Goal: Use online tool/utility: Utilize a website feature to perform a specific function

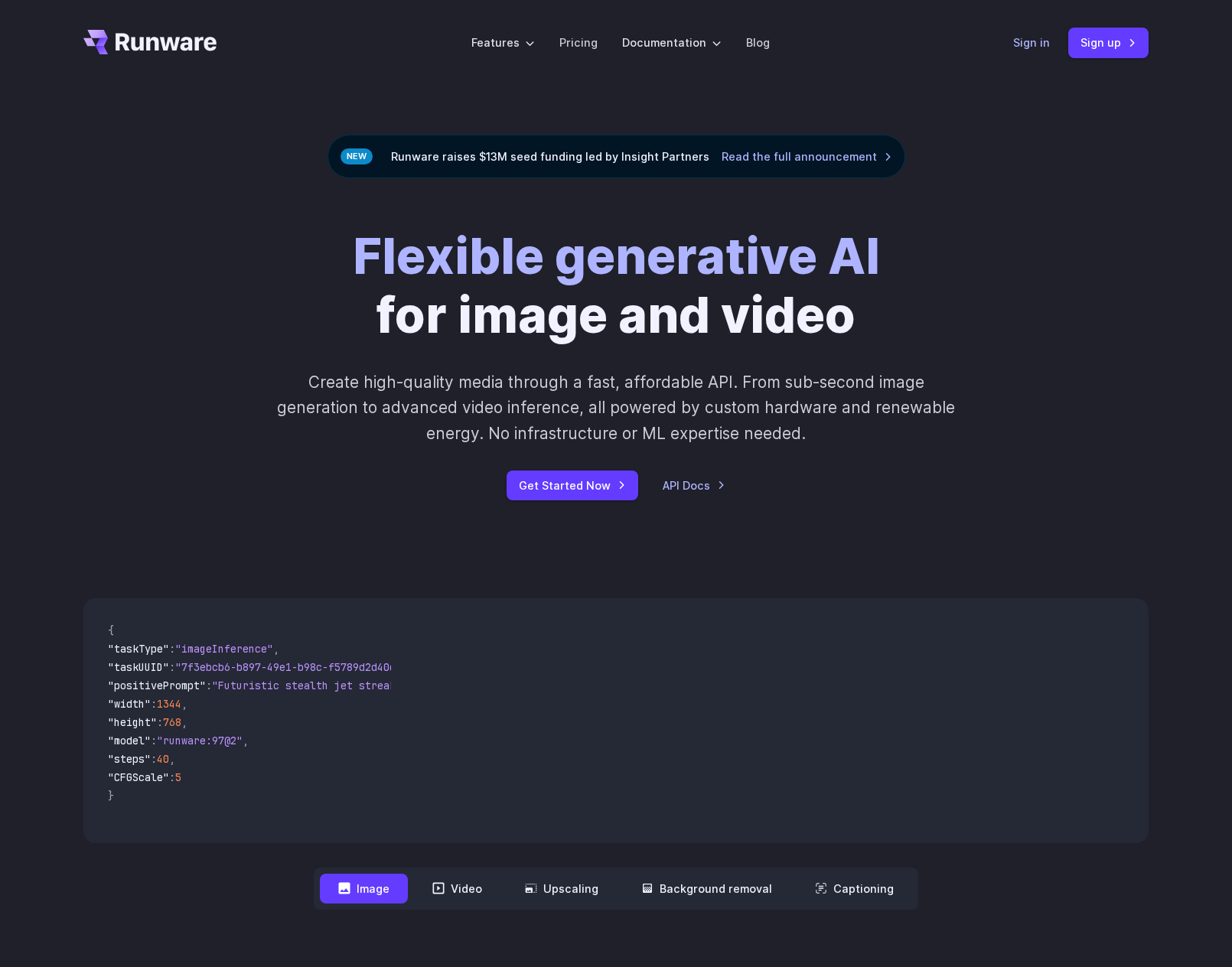
click at [1042, 42] on link "Sign in" at bounding box center [1031, 42] width 36 height 18
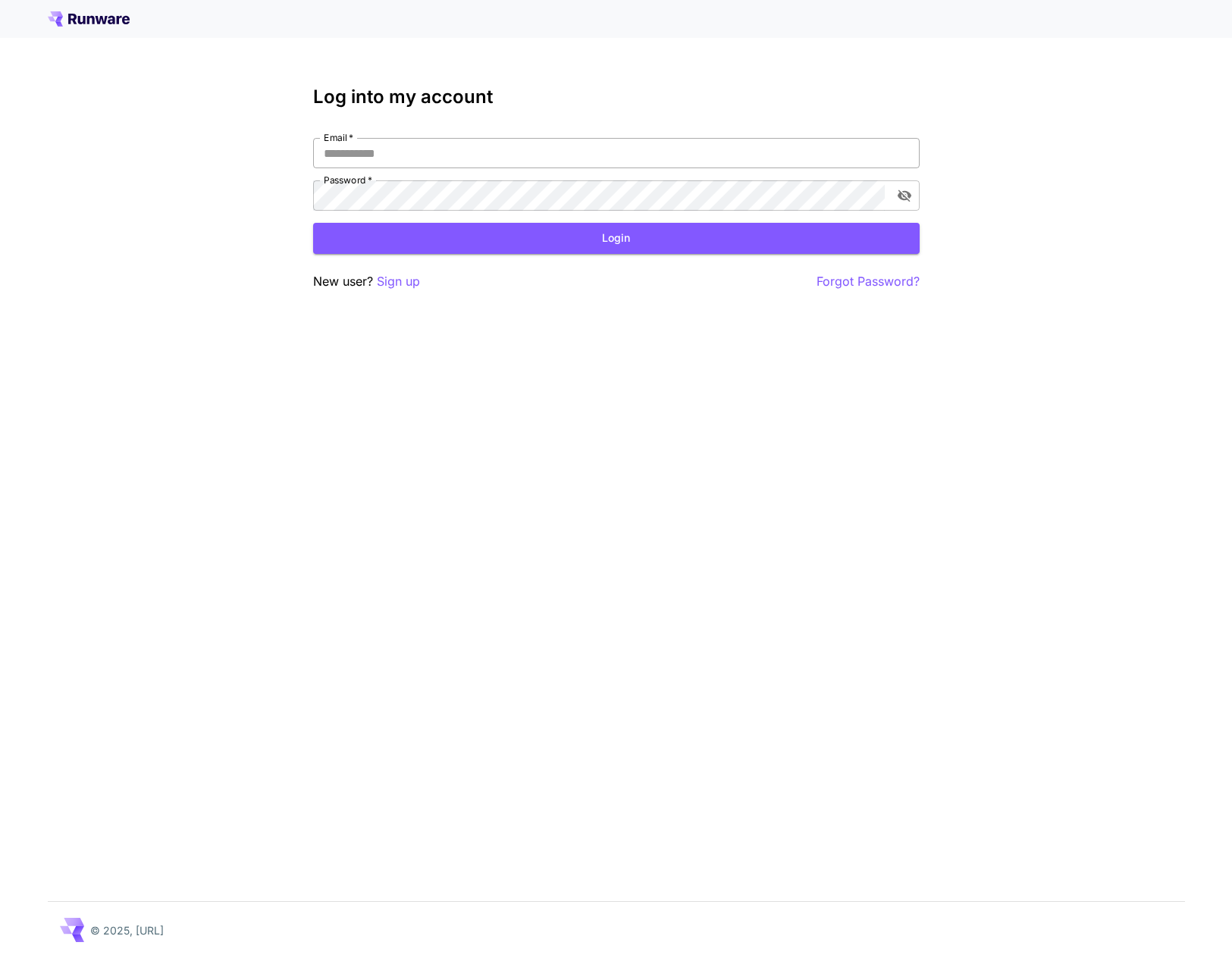
click at [505, 160] on input "Email   *" at bounding box center [616, 153] width 606 height 30
type input "*********"
click at [570, 254] on div "Log into my account Email   * ********* Email   * Password   * Password   * Log…" at bounding box center [616, 189] width 606 height 204
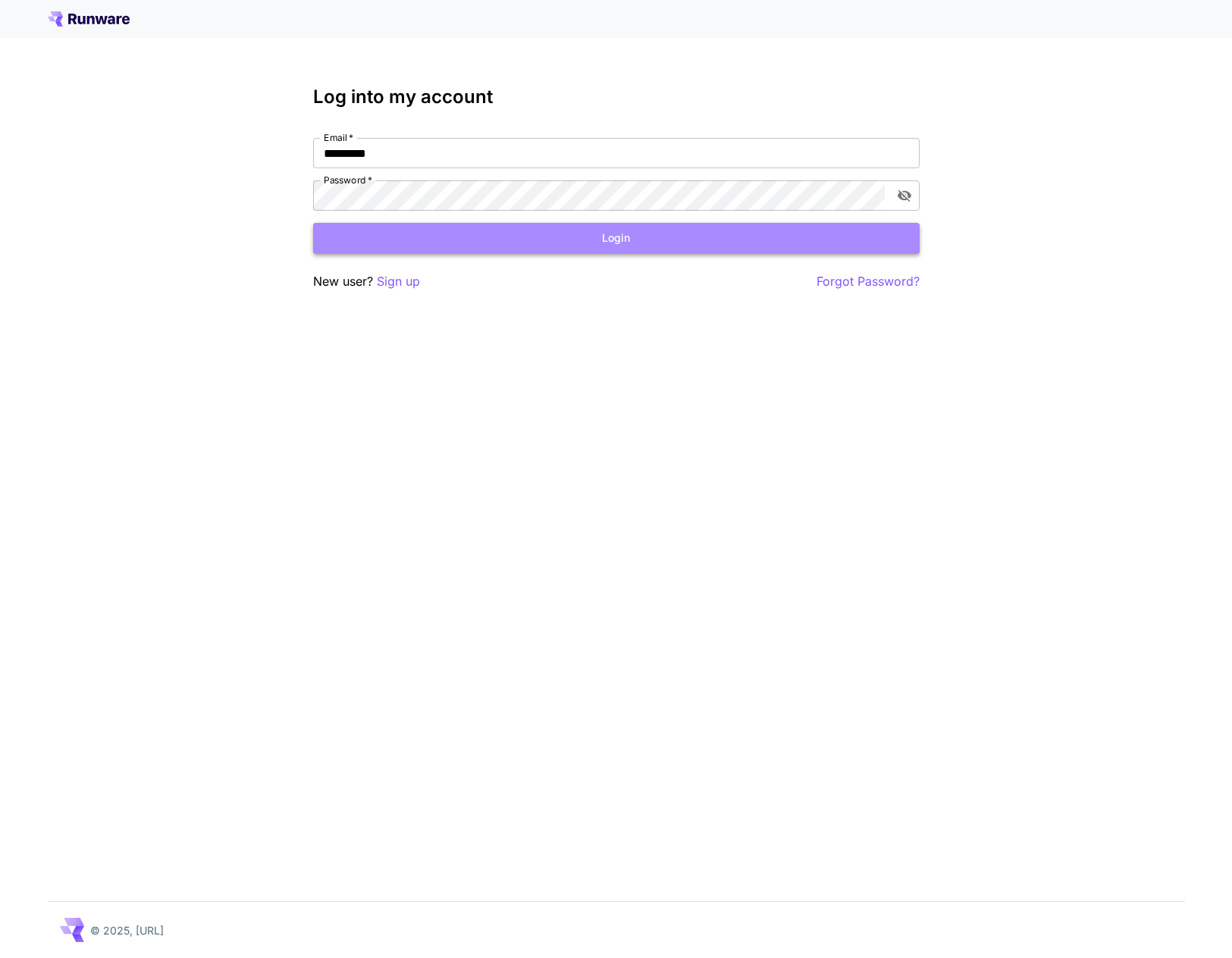
click at [573, 246] on button "Login" at bounding box center [616, 239] width 606 height 31
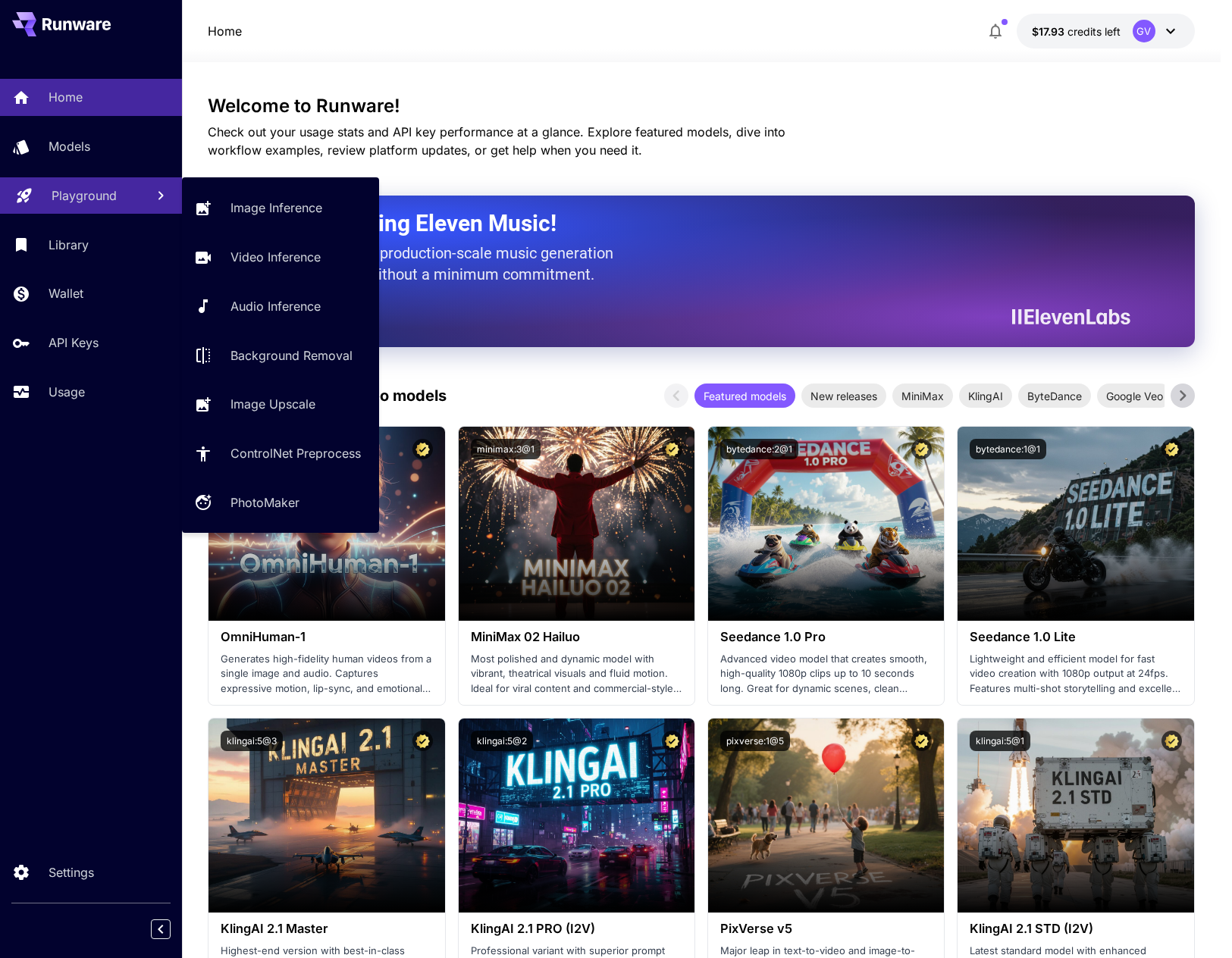
click at [67, 194] on p "Playground" at bounding box center [84, 196] width 65 height 18
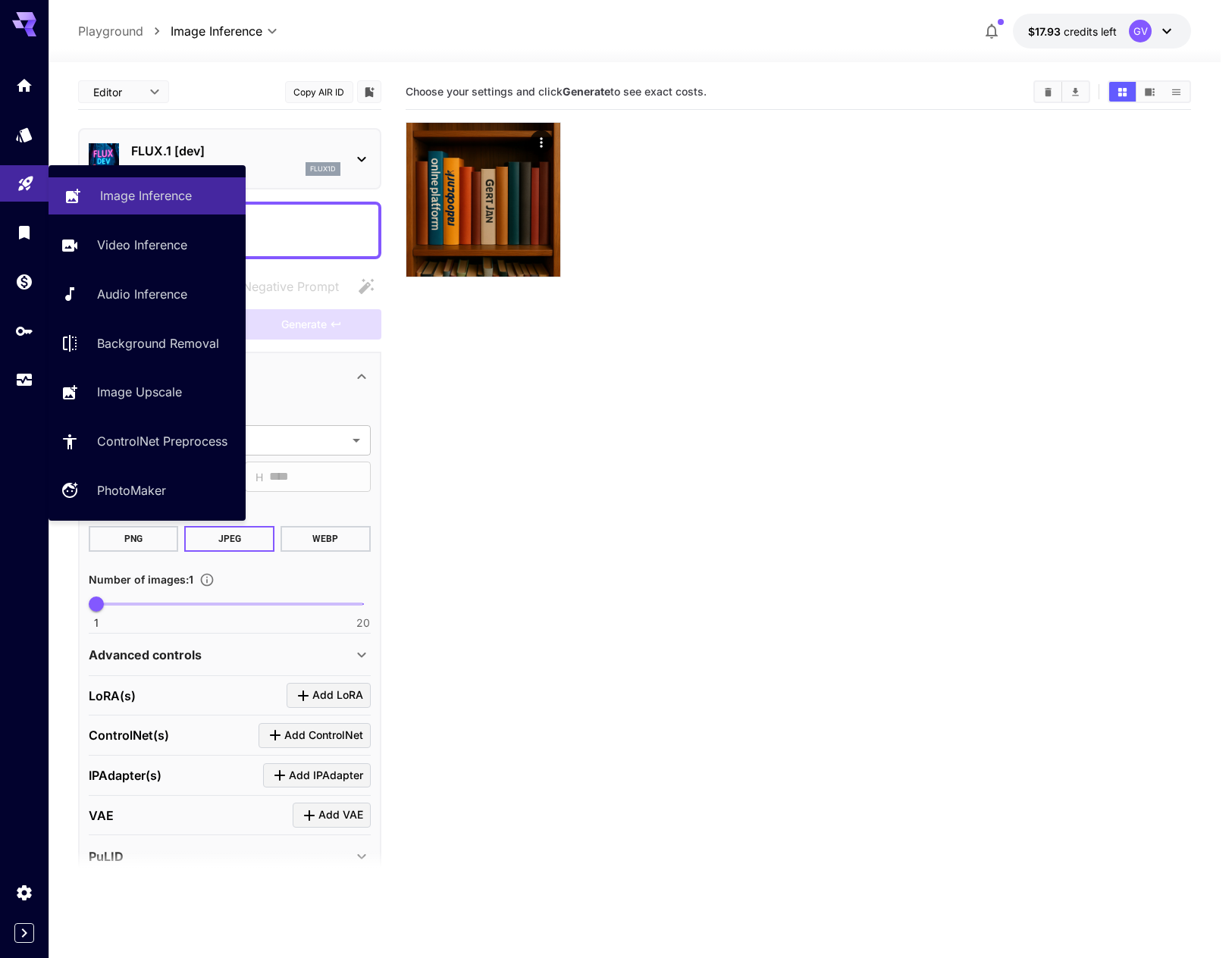
click at [179, 200] on p "Image Inference" at bounding box center [146, 196] width 91 height 18
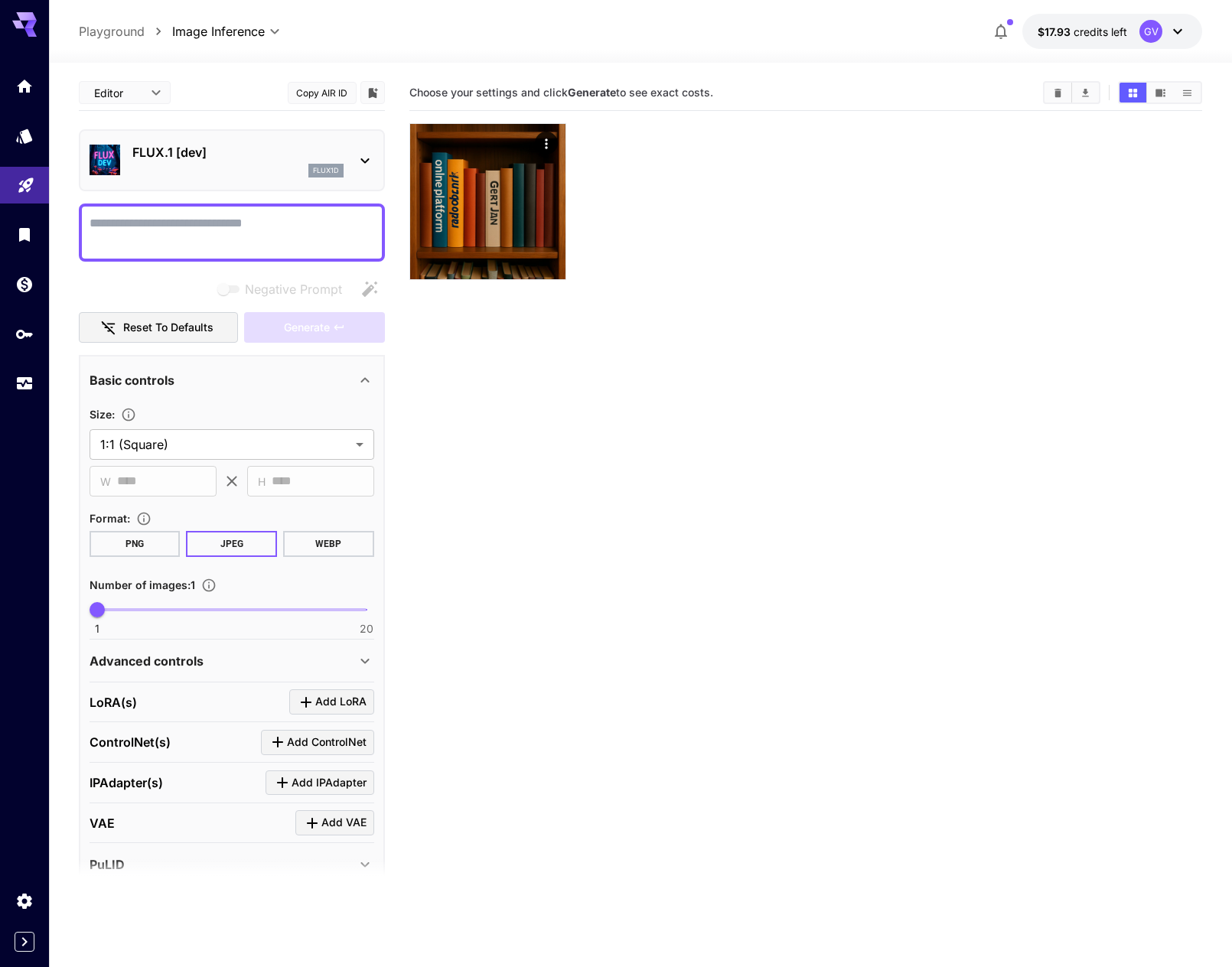
click at [220, 175] on div "flux1d" at bounding box center [238, 171] width 211 height 14
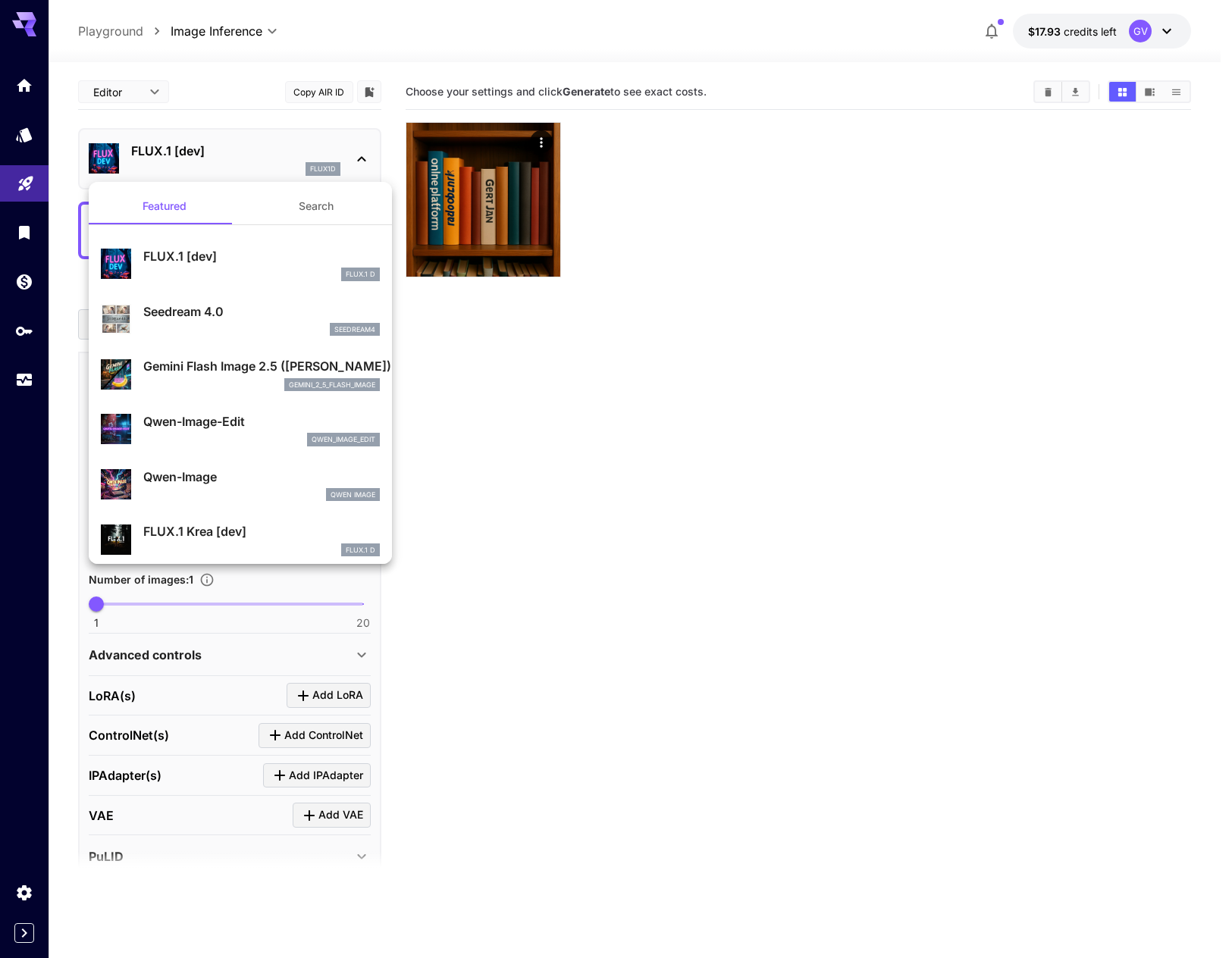
click at [214, 357] on p "Gemini Flash Image 2.5 (Nano Banana)" at bounding box center [261, 366] width 236 height 18
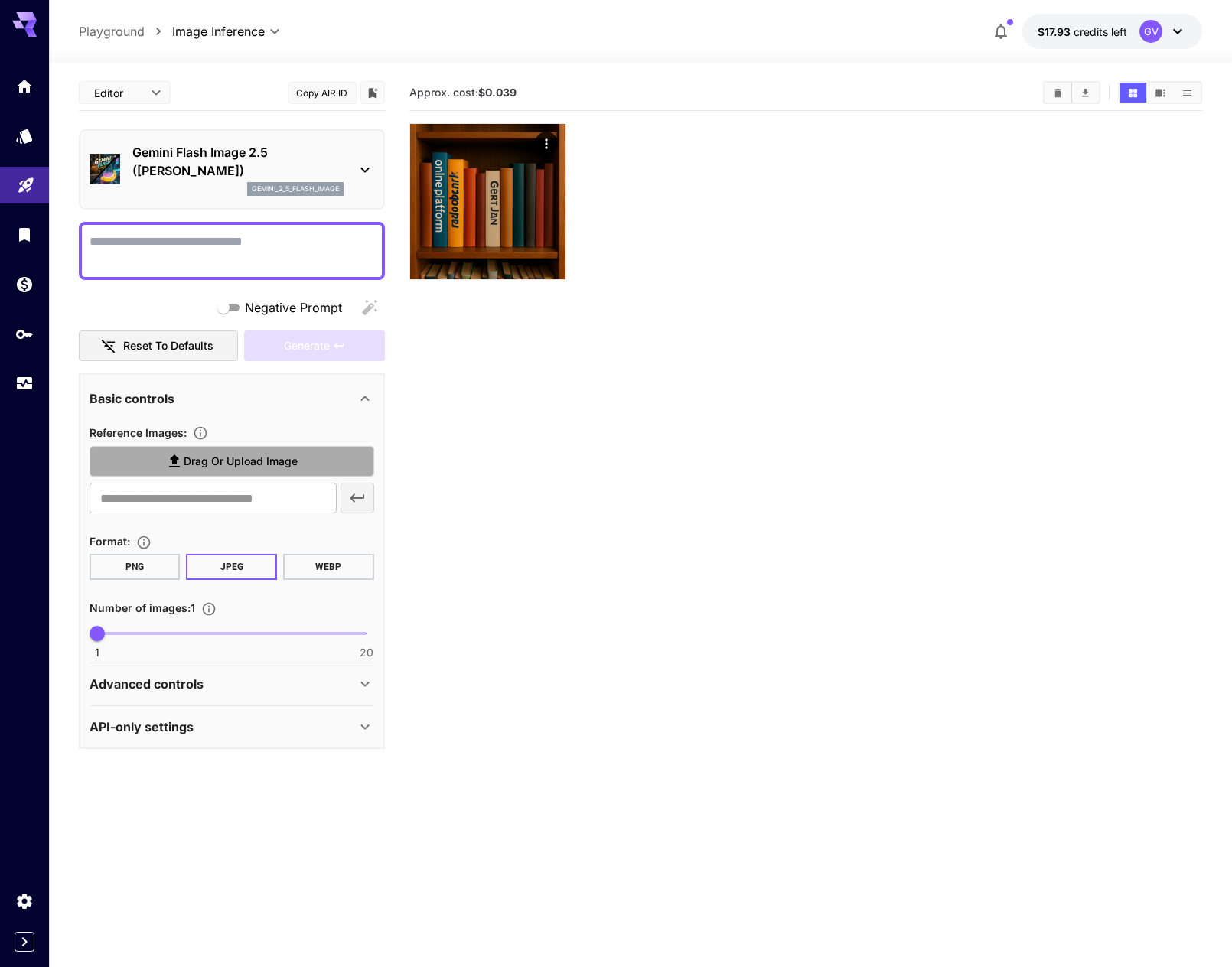
click at [230, 458] on span "Drag or upload image" at bounding box center [241, 461] width 114 height 19
click at [0, 0] on input "Drag or upload image" at bounding box center [0, 0] width 0 height 0
click at [187, 678] on p "Advanced controls" at bounding box center [146, 684] width 114 height 19
click at [295, 467] on span "Drag or upload image" at bounding box center [241, 461] width 114 height 19
click at [0, 0] on input "Drag or upload image" at bounding box center [0, 0] width 0 height 0
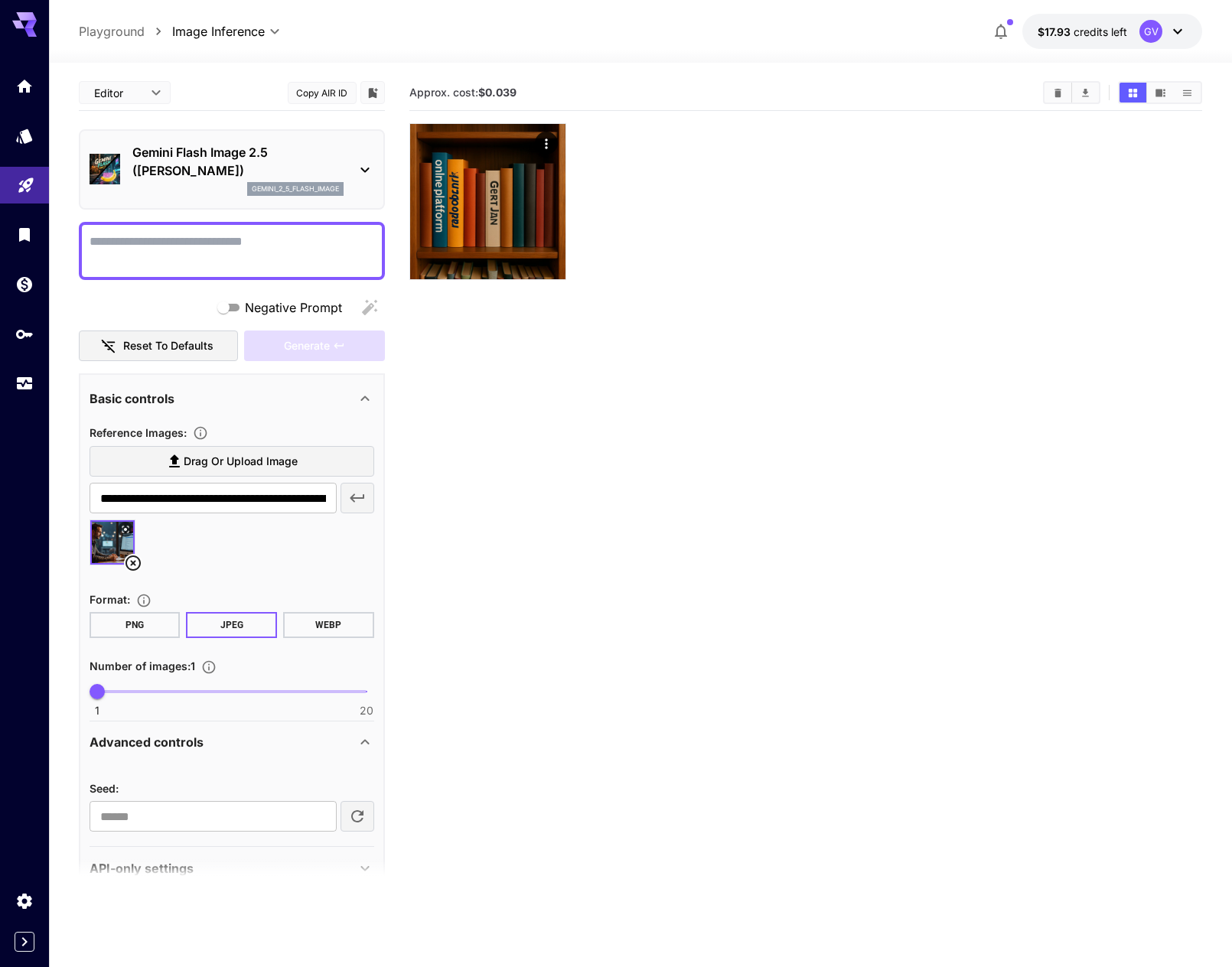
click at [215, 538] on div at bounding box center [232, 548] width 285 height 58
click at [231, 466] on span "Drag or upload image" at bounding box center [241, 461] width 114 height 19
click at [0, 0] on input "Drag or upload image" at bounding box center [0, 0] width 0 height 0
type input "**********"
click at [351, 170] on div "Gemini Flash Image 2.5 (Nano Banana) gemini_2_5_flash_image" at bounding box center [232, 169] width 285 height 65
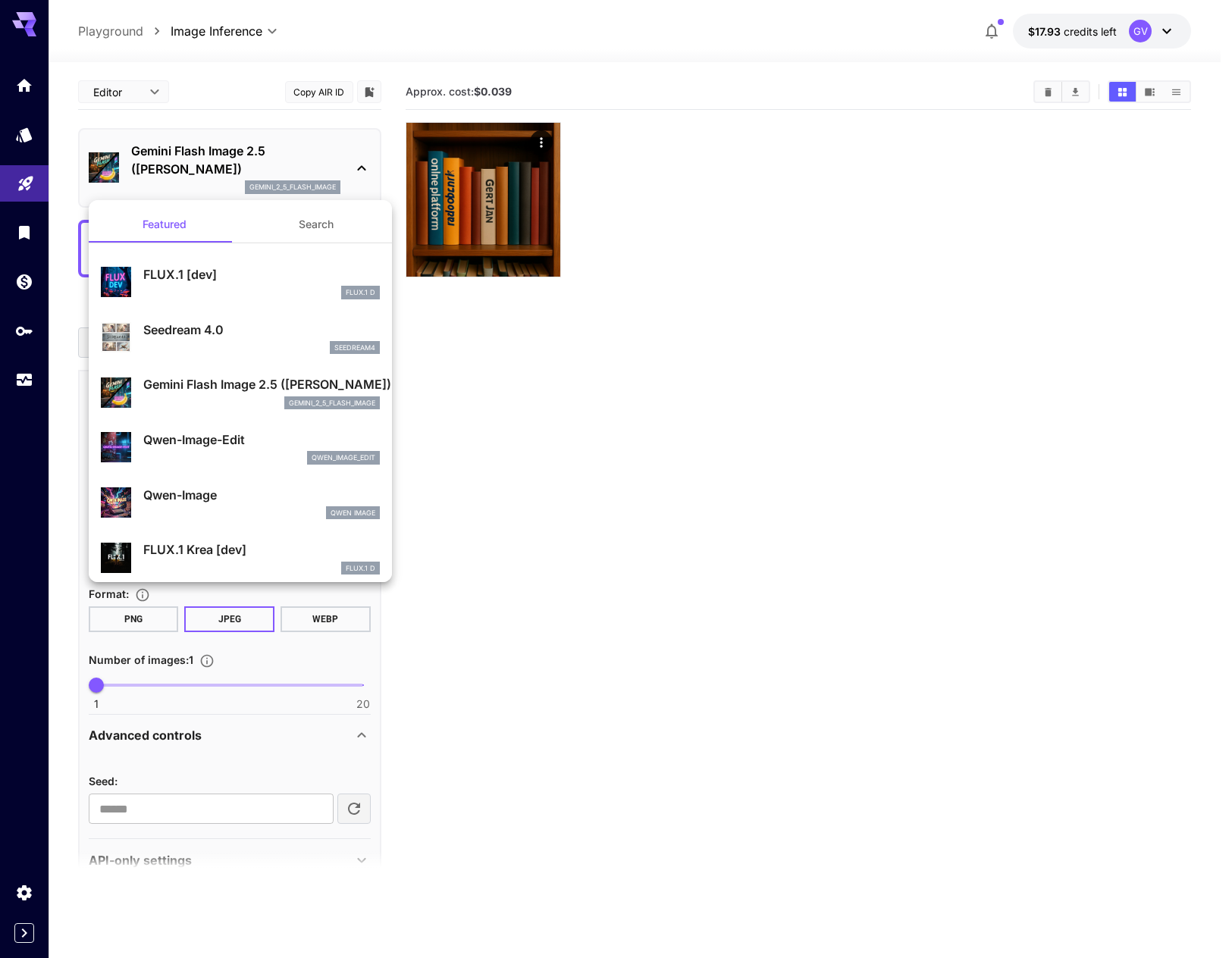
click at [492, 404] on div at bounding box center [616, 479] width 1232 height 958
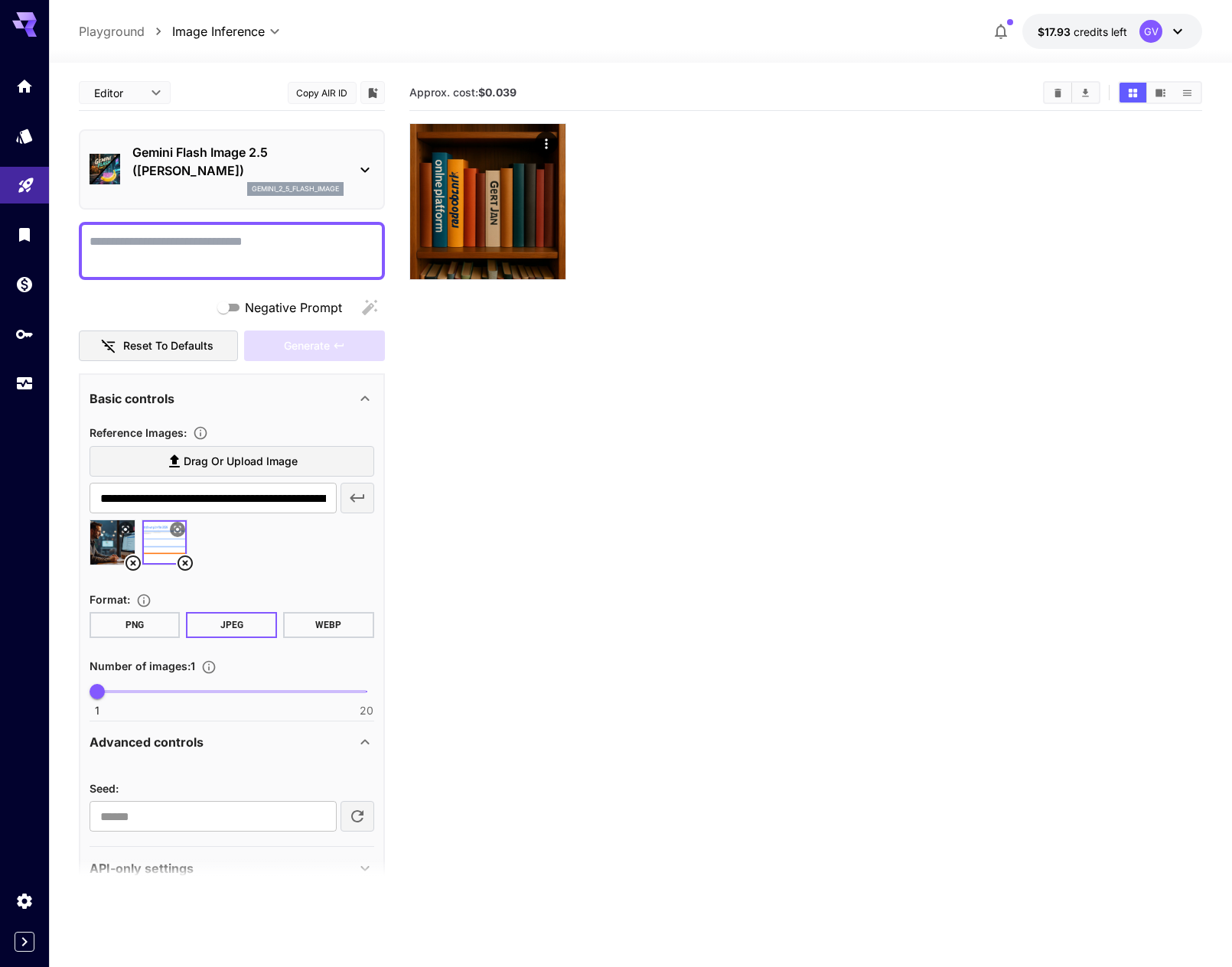
click at [152, 241] on textarea "Negative Prompt" at bounding box center [232, 251] width 285 height 36
type textarea "**********"
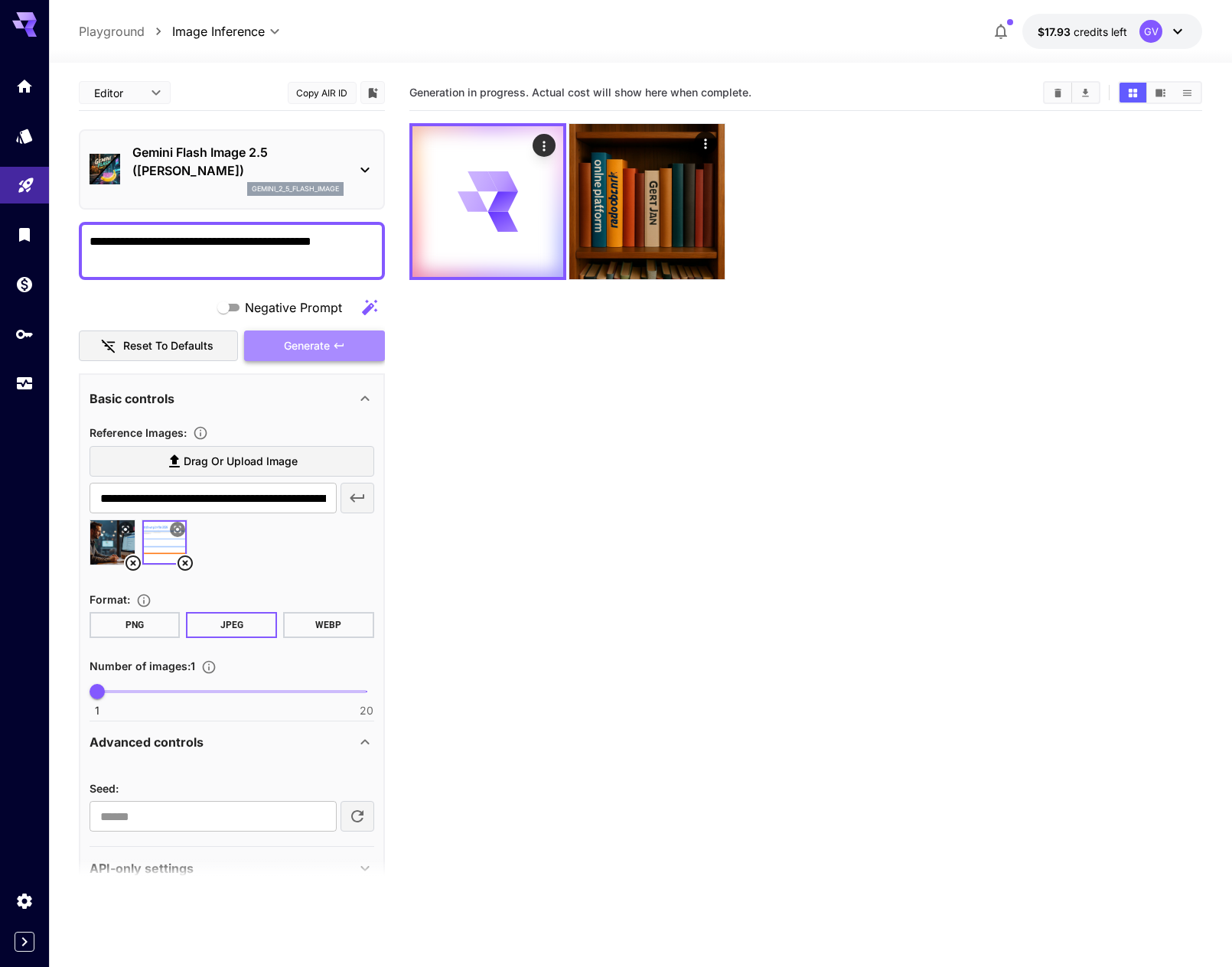
click at [284, 339] on span "Generate" at bounding box center [307, 346] width 46 height 19
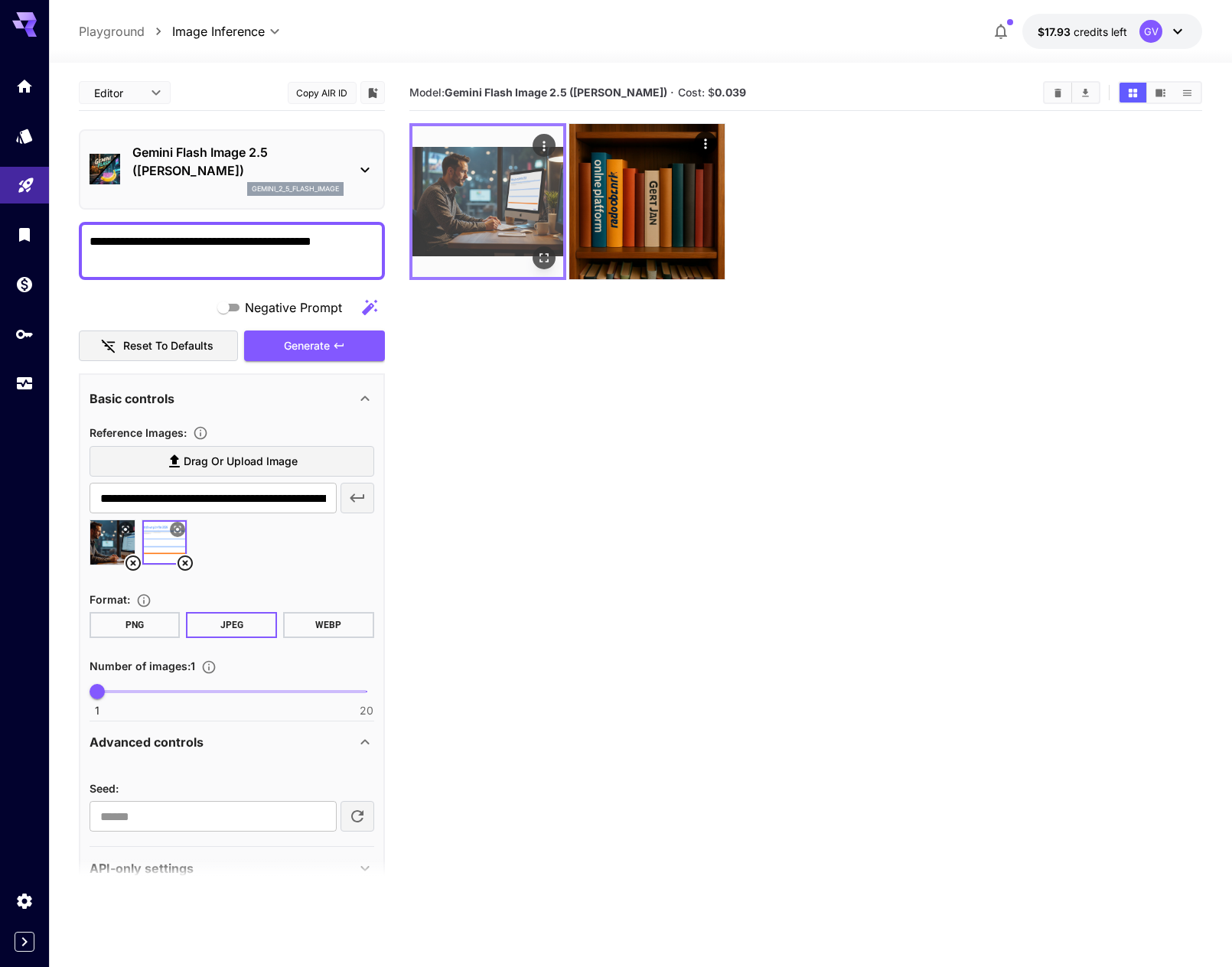
click at [486, 204] on img at bounding box center [487, 200] width 150 height 150
click at [521, 217] on img at bounding box center [487, 200] width 150 height 150
click at [544, 149] on icon "Actions" at bounding box center [543, 146] width 16 height 16
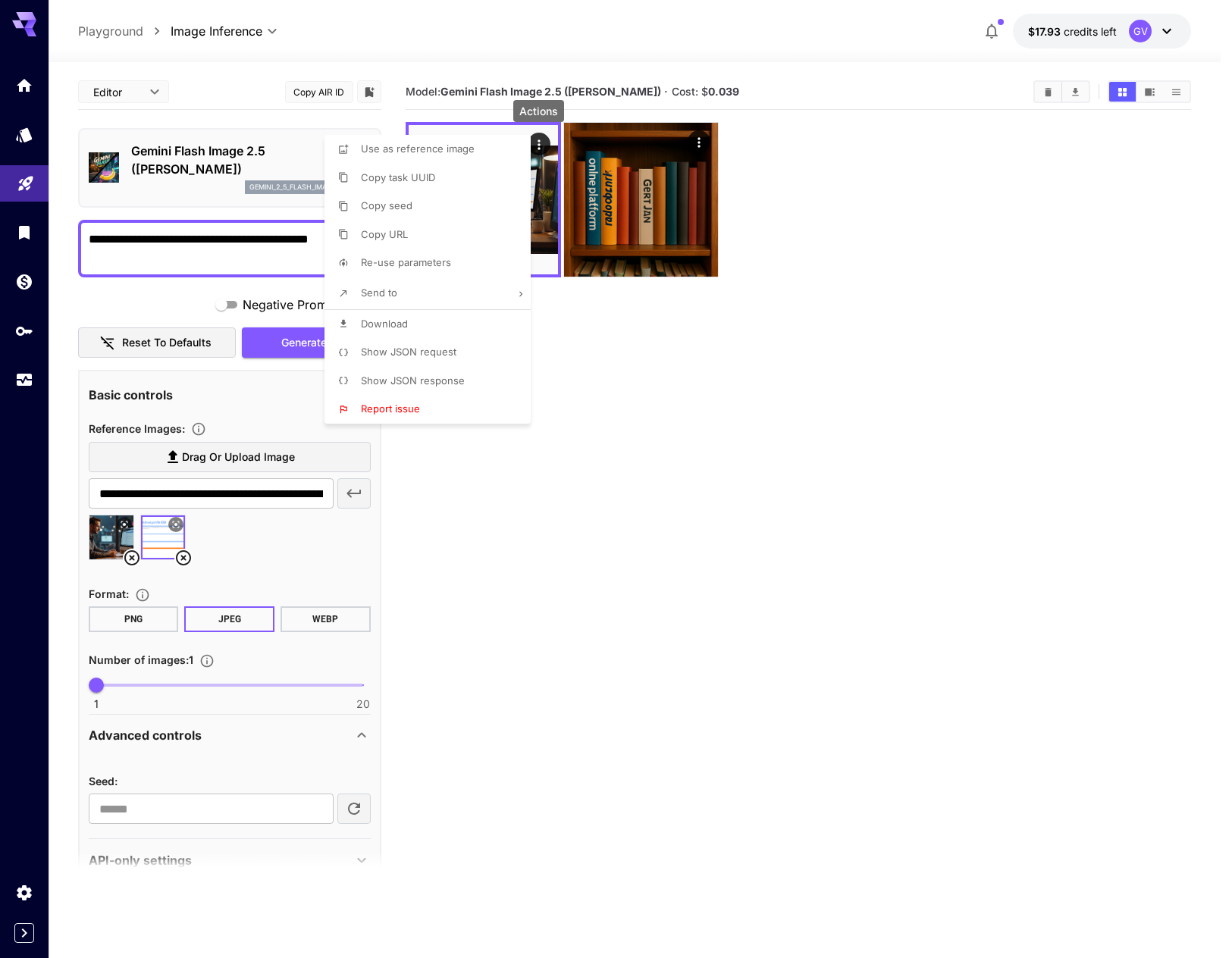
click at [402, 320] on span "Download" at bounding box center [384, 323] width 47 height 12
